Goal: Information Seeking & Learning: Learn about a topic

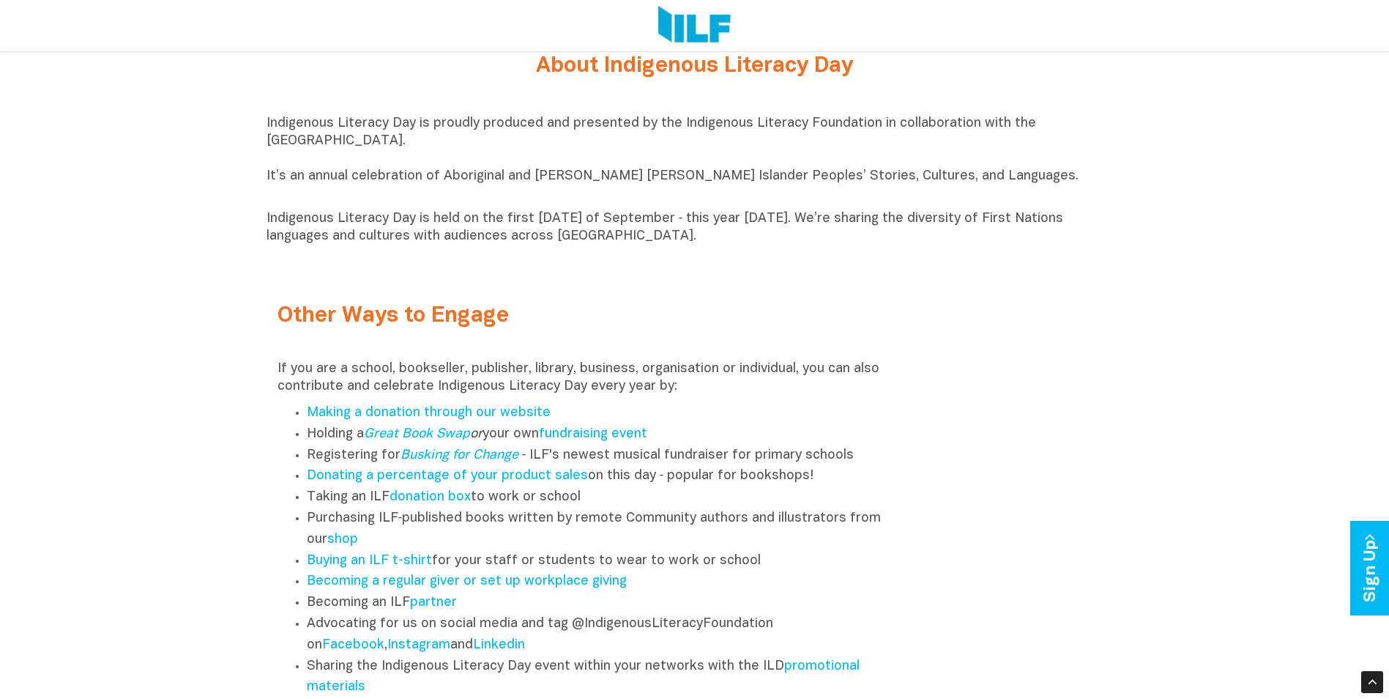
scroll to position [1758, 0]
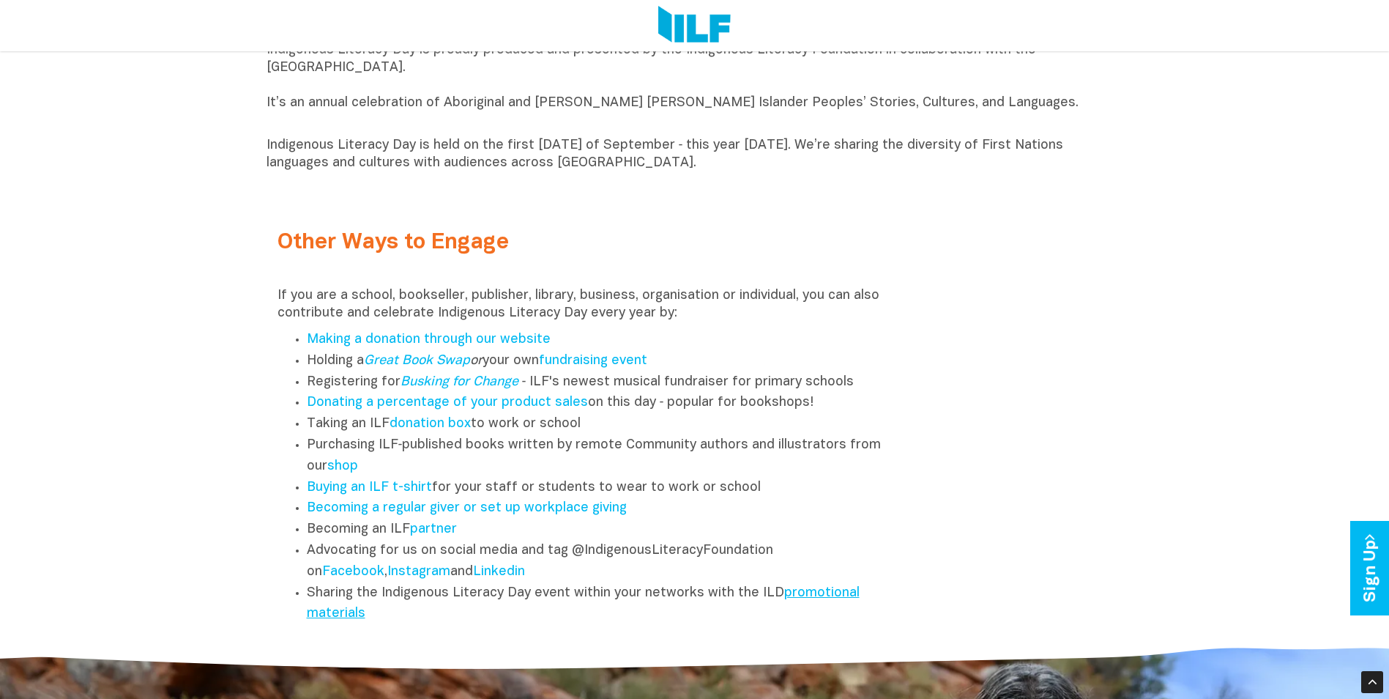
click at [804, 597] on link "promotional materials" at bounding box center [583, 604] width 553 height 34
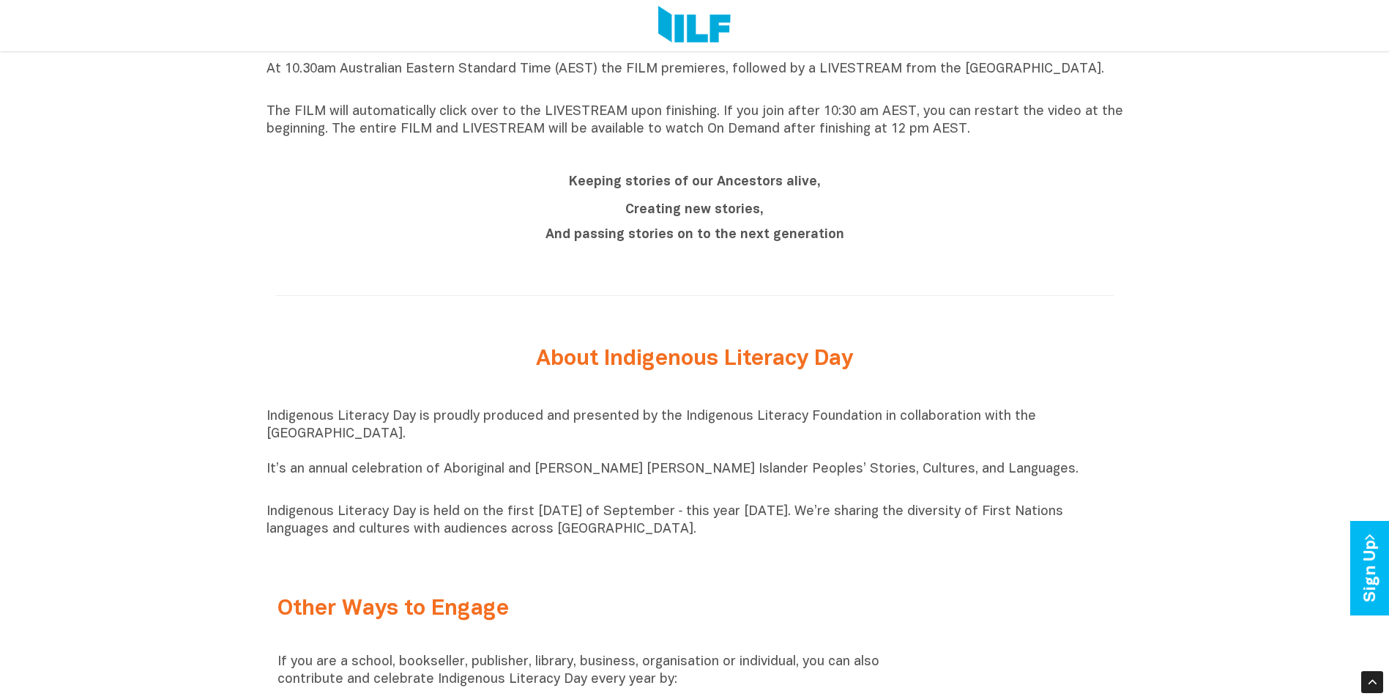
scroll to position [1465, 0]
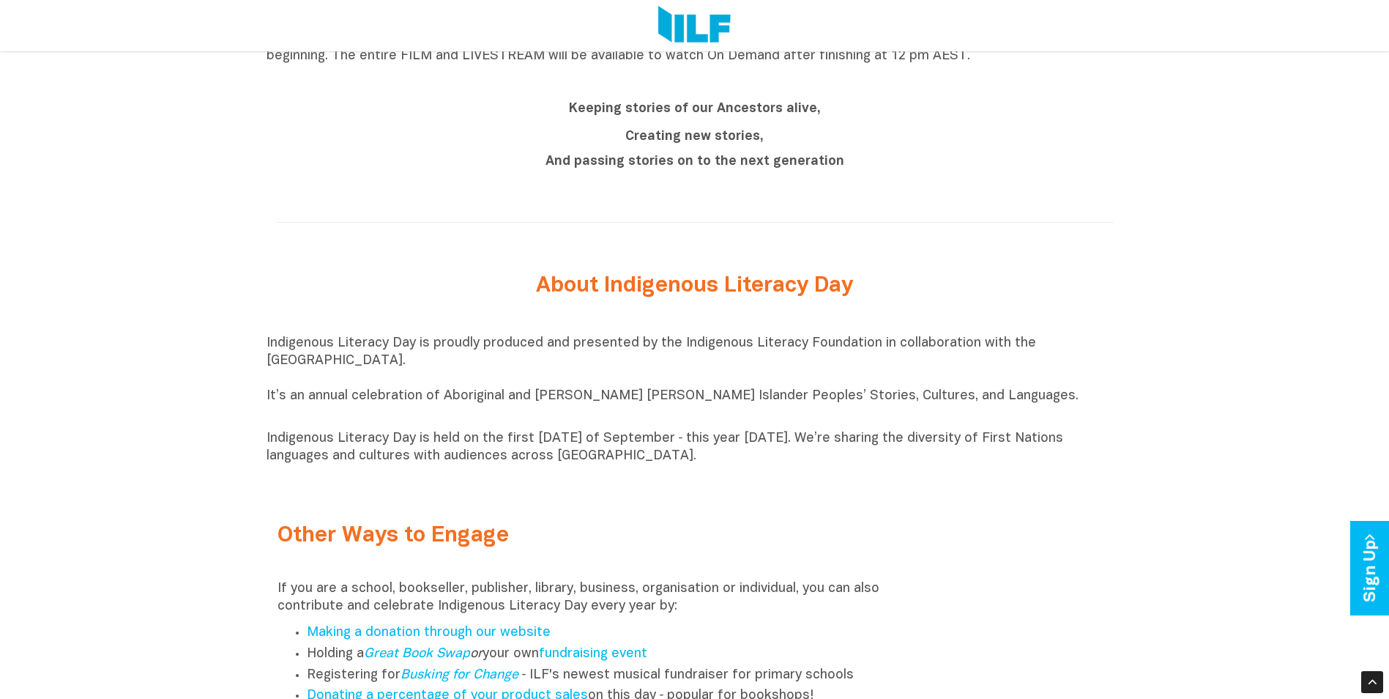
drag, startPoint x: 696, startPoint y: 458, endPoint x: 471, endPoint y: 294, distance: 279.3
click at [471, 294] on div "Indigenous Literacy Day 2025 Indigenous Literacy Day 2025 will be held on Wedne…" at bounding box center [694, 54] width 1389 height 1764
drag, startPoint x: 471, startPoint y: 294, endPoint x: 615, endPoint y: 296, distance: 144.3
copy div "About Indigenous Literacy Day Indigenous Literacy Day is proudly produced and p…"
click at [436, 314] on div "About Indigenous Literacy Day" at bounding box center [695, 286] width 857 height 61
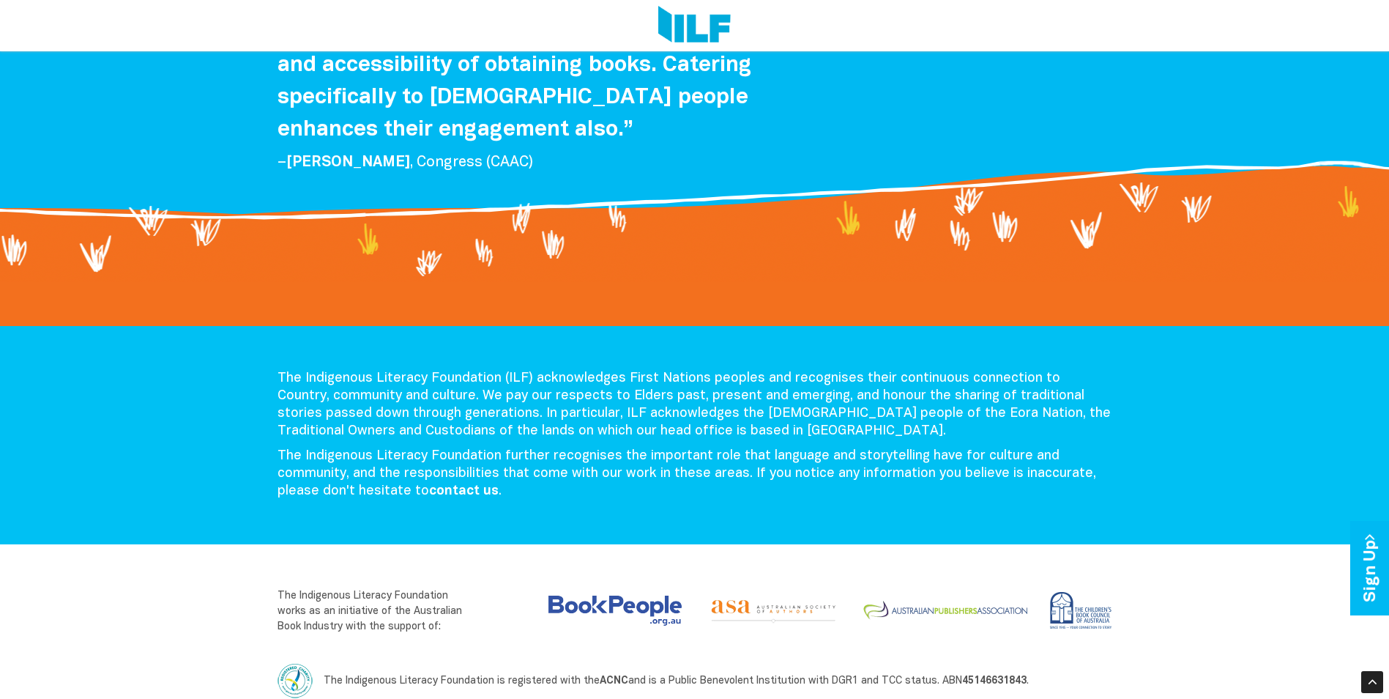
scroll to position [3059, 0]
